Goal: Book appointment/travel/reservation

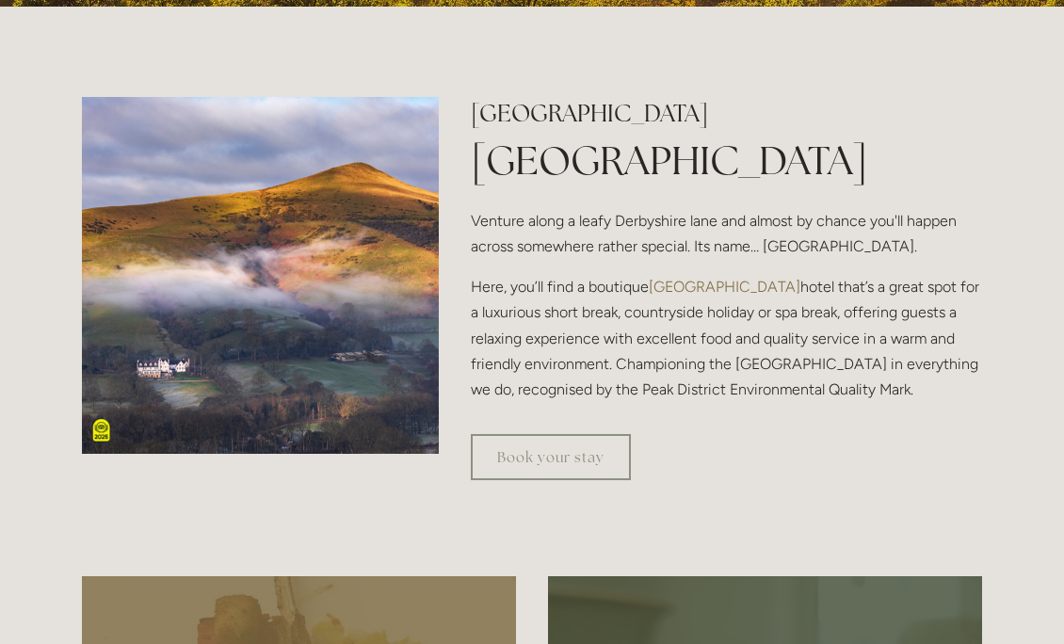
scroll to position [557, 0]
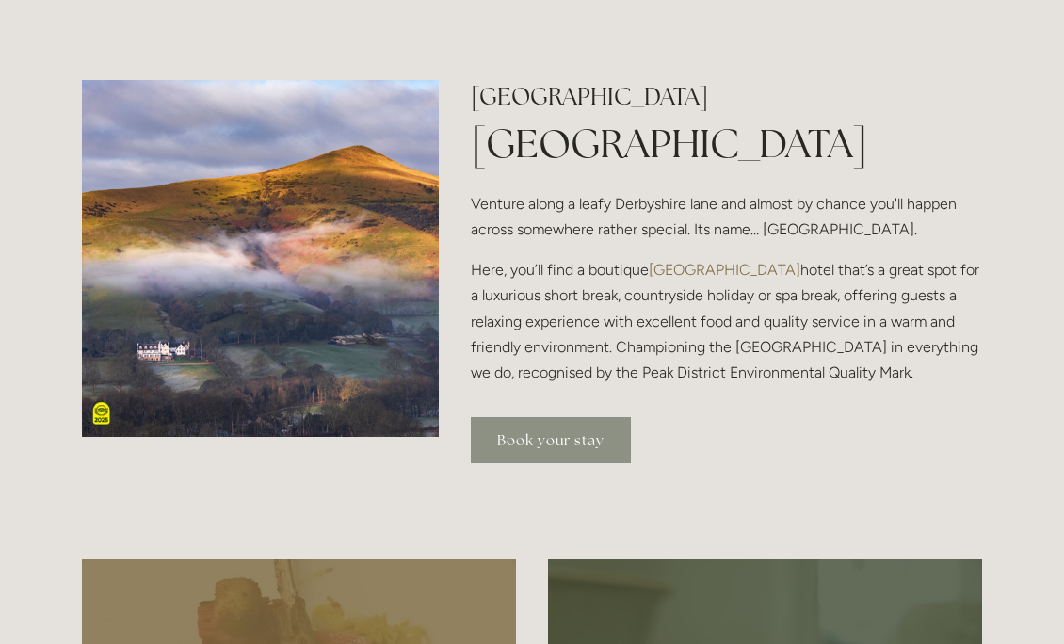
click at [580, 441] on link "Book your stay" at bounding box center [551, 440] width 160 height 46
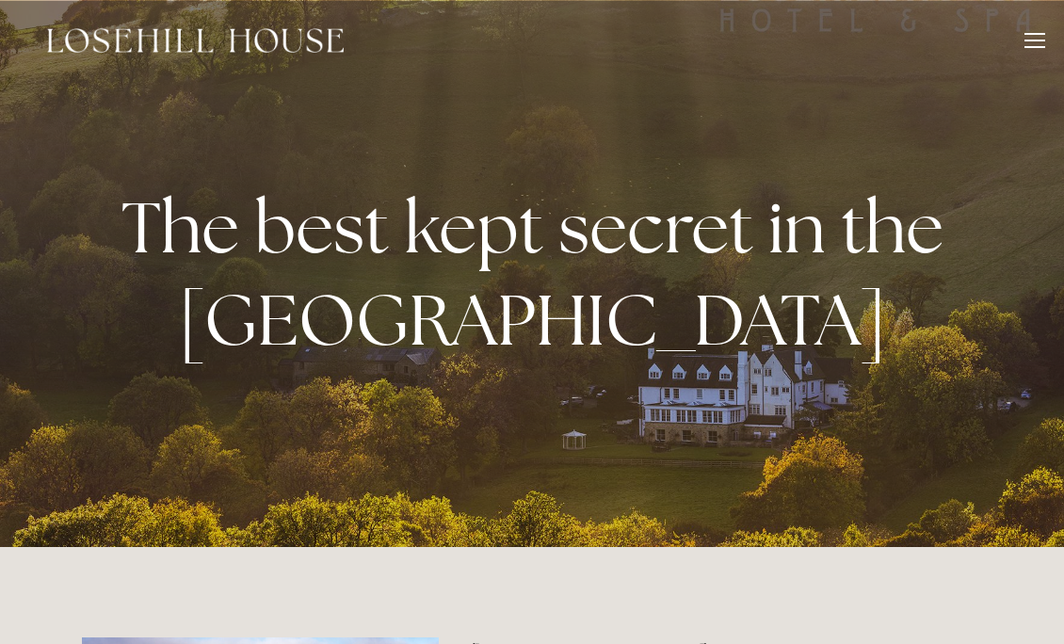
scroll to position [557, 0]
